Goal: Task Accomplishment & Management: Manage account settings

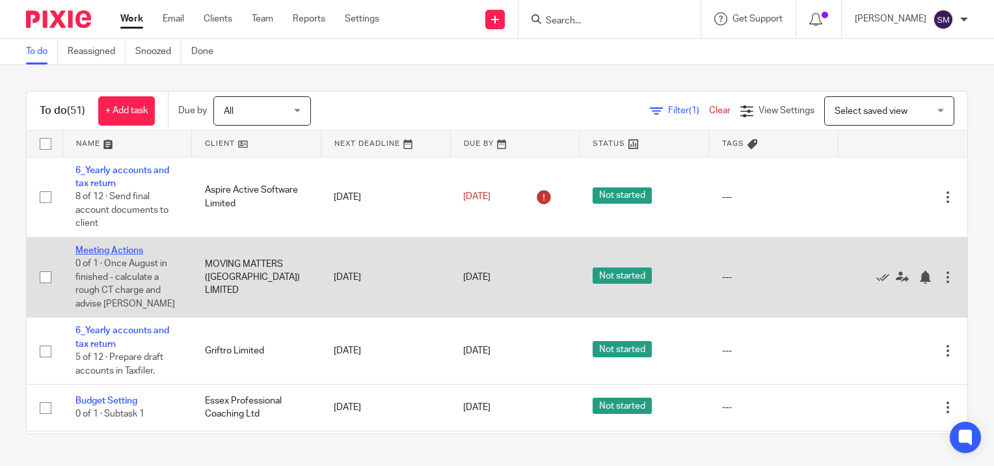
click at [114, 249] on link "Meeting Actions" at bounding box center [109, 250] width 68 height 9
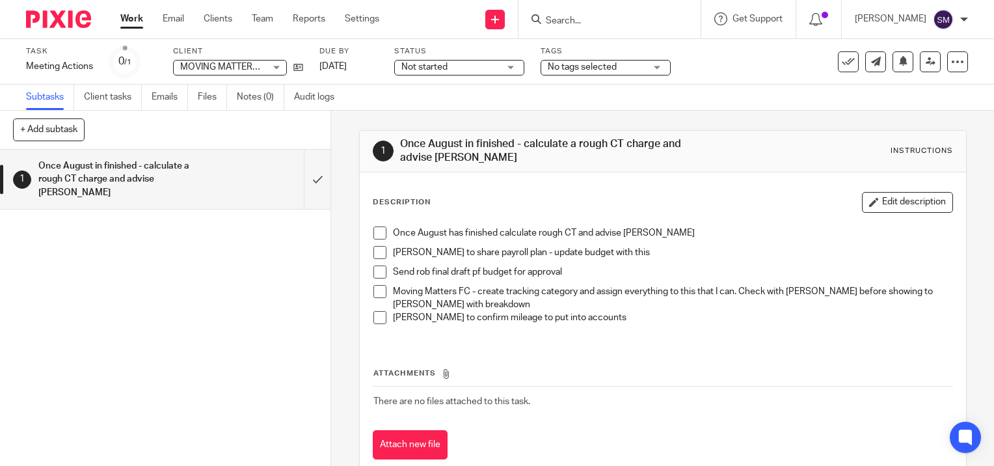
click at [377, 230] on span at bounding box center [379, 232] width 13 height 13
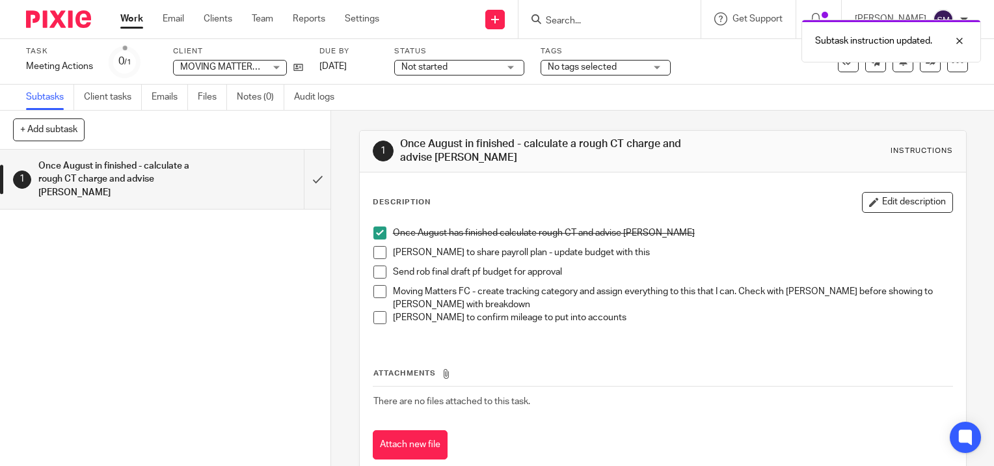
click at [375, 253] on span at bounding box center [379, 252] width 13 height 13
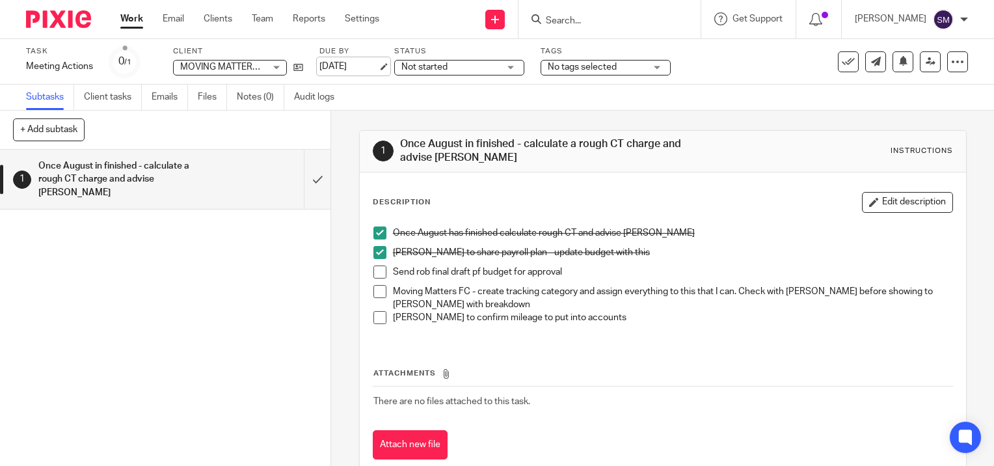
click at [378, 65] on link "16 Sep 2025" at bounding box center [348, 67] width 59 height 14
click at [134, 17] on link "Work" at bounding box center [131, 18] width 23 height 13
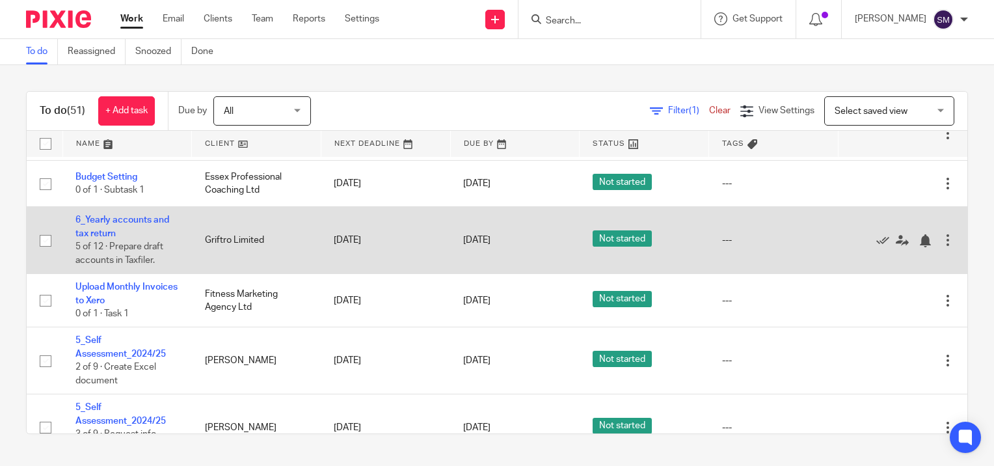
scroll to position [65, 0]
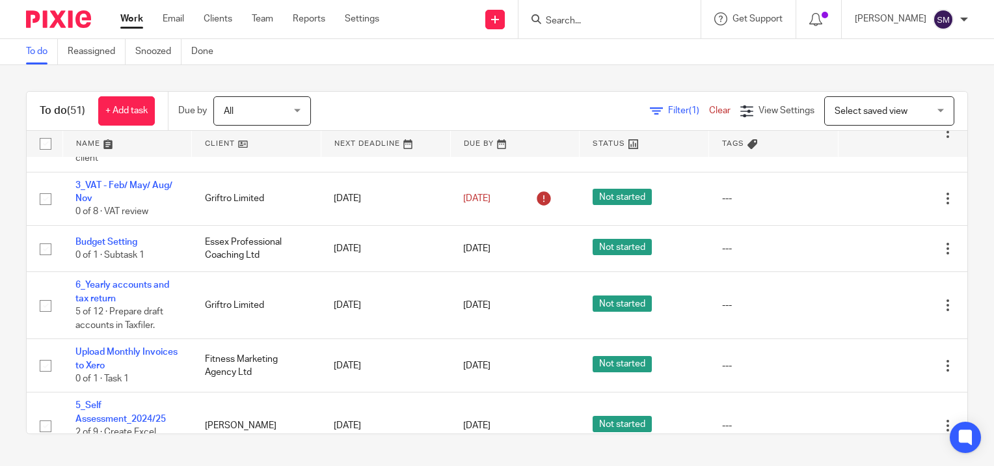
drag, startPoint x: 107, startPoint y: 237, endPoint x: 23, endPoint y: 202, distance: 90.7
click at [23, 202] on div "To do (51) + Add task Due by All All Today Tomorrow This week Next week This mo…" at bounding box center [497, 262] width 994 height 395
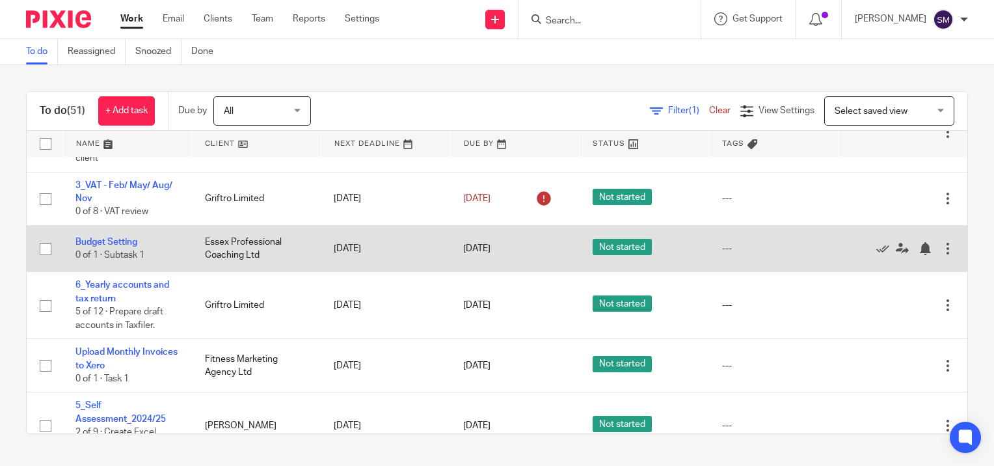
scroll to position [0, 0]
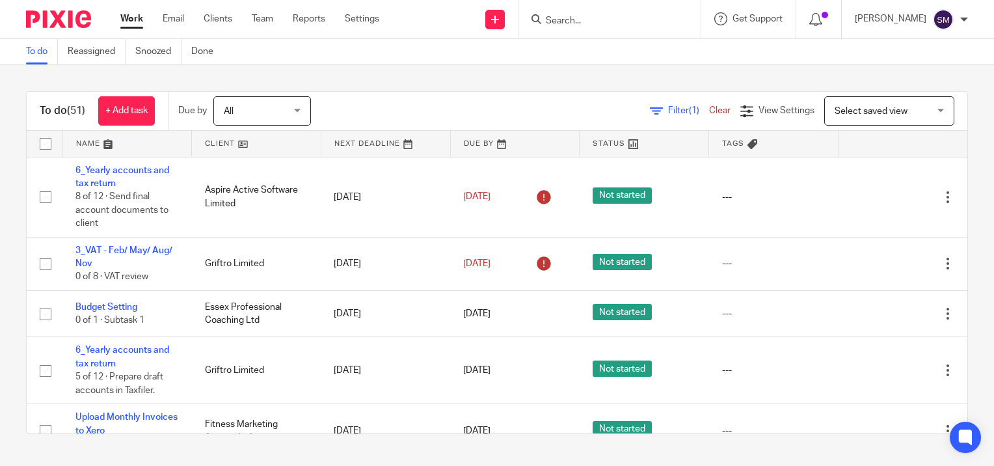
click at [10, 157] on div "To do (51) + Add task Due by All All Today Tomorrow This week Next week This mo…" at bounding box center [497, 262] width 994 height 395
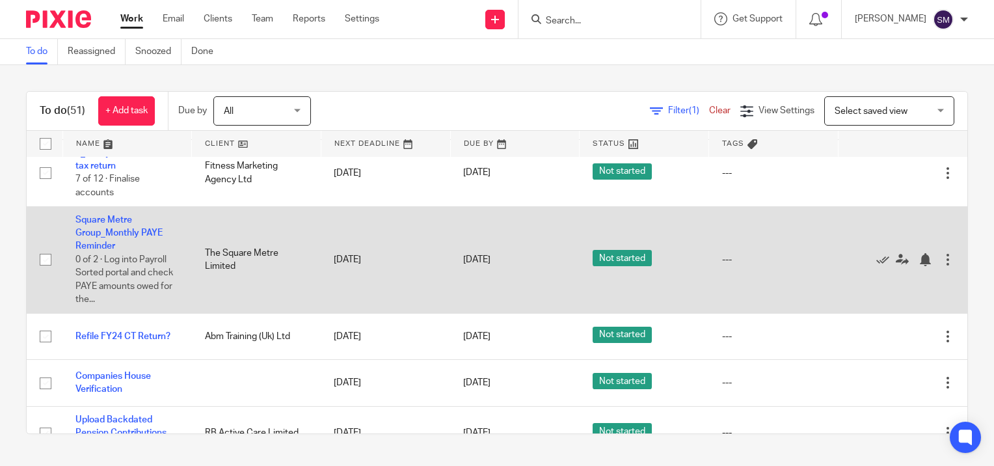
scroll to position [910, 0]
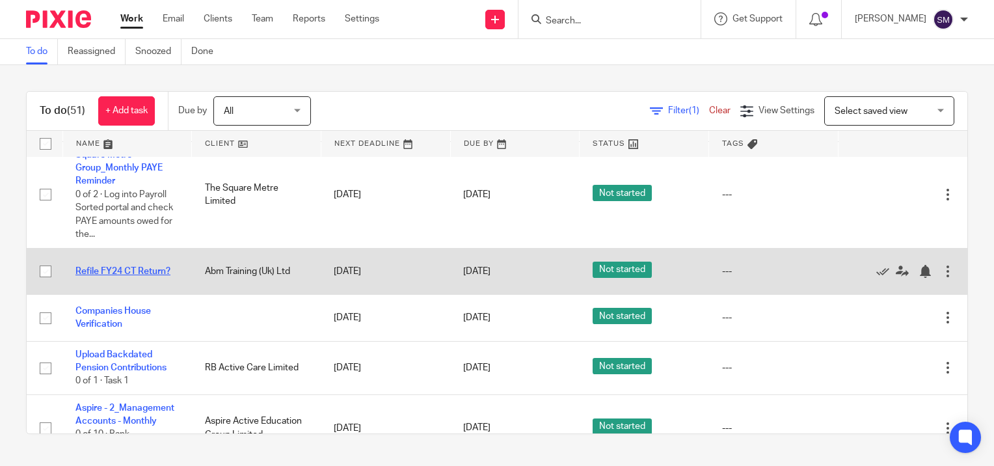
click at [114, 276] on link "Refile FY24 CT Return?" at bounding box center [122, 271] width 95 height 9
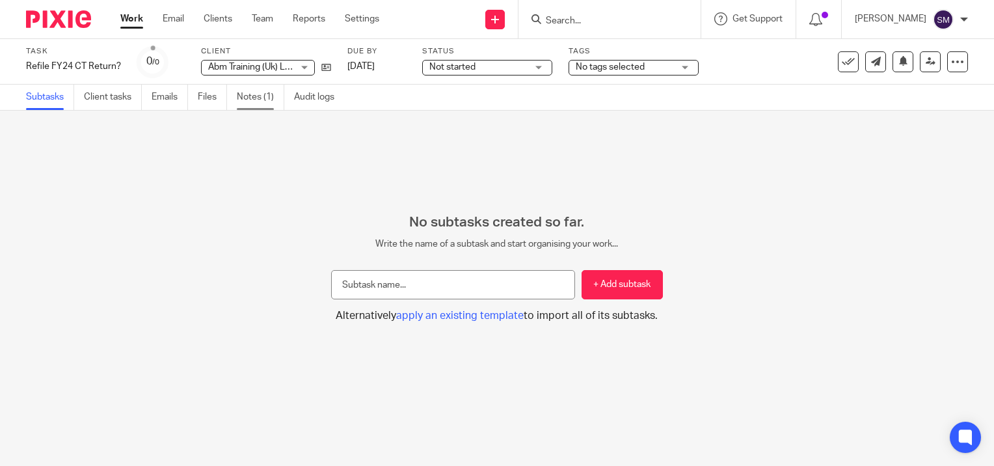
click at [257, 93] on link "Notes (1)" at bounding box center [260, 97] width 47 height 25
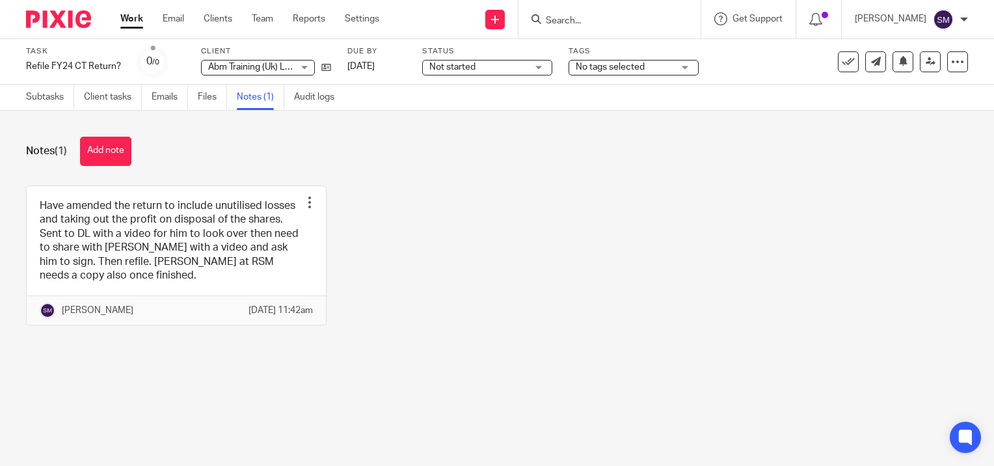
click at [88, 157] on button "Add note" at bounding box center [105, 151] width 51 height 29
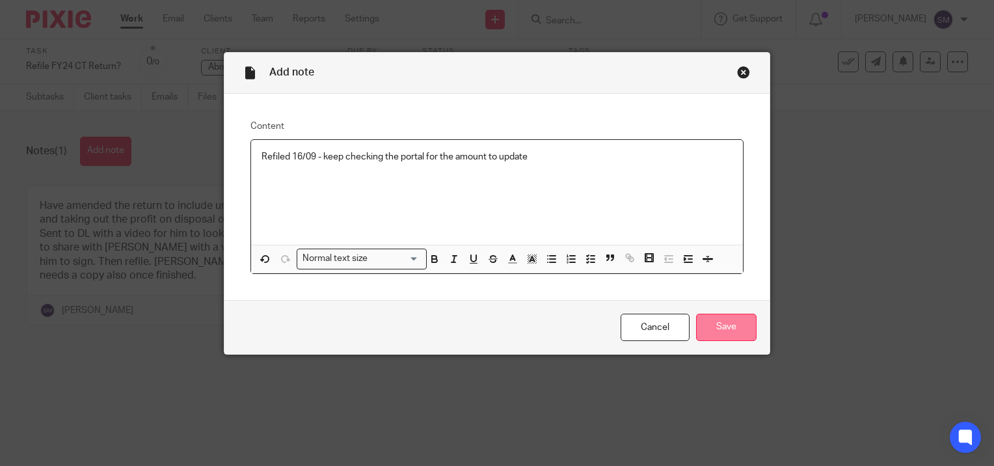
click at [713, 324] on input "Save" at bounding box center [726, 327] width 60 height 28
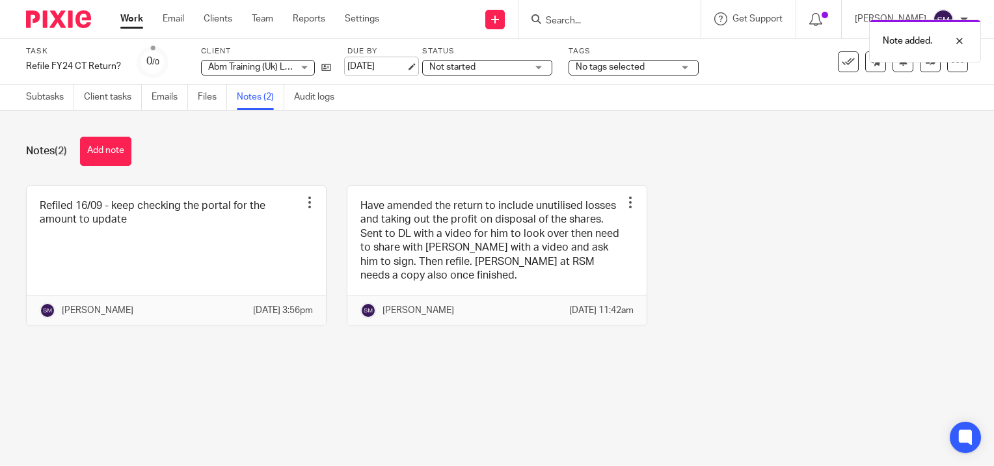
click at [406, 64] on link "[DATE]" at bounding box center [376, 67] width 59 height 14
click at [144, 16] on ul "Work Email Clients Team Reports Settings" at bounding box center [259, 18] width 278 height 13
click at [140, 17] on link "Work" at bounding box center [131, 18] width 23 height 13
